Goal: Information Seeking & Learning: Check status

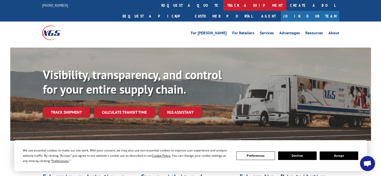
click at [223, 6] on link "track a shipment" at bounding box center [254, 5] width 63 height 11
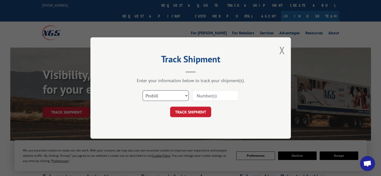
click at [187, 95] on select "Select category... Probill BOL PO" at bounding box center [166, 95] width 46 height 11
select select "bol"
click at [143, 90] on select "Select category... Probill BOL PO" at bounding box center [166, 95] width 46 height 11
click at [203, 95] on input at bounding box center [215, 95] width 46 height 11
type input "7080136"
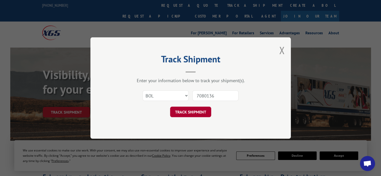
click at [200, 110] on button "TRACK SHIPMENT" at bounding box center [190, 112] width 41 height 11
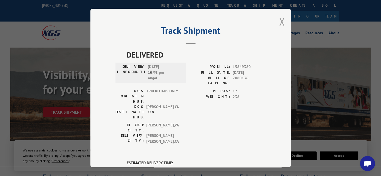
click at [281, 21] on button "Close modal" at bounding box center [282, 21] width 6 height 13
